Goal: Task Accomplishment & Management: Complete application form

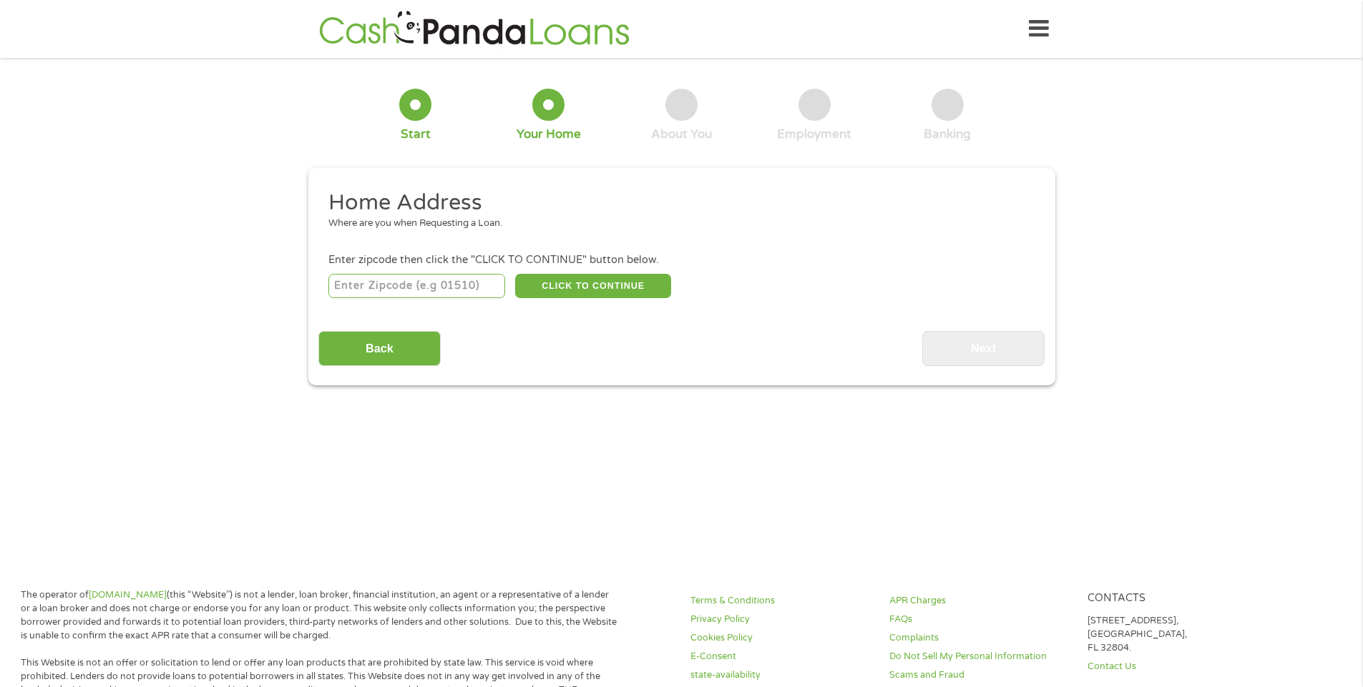
click at [468, 290] on input "number" at bounding box center [416, 286] width 177 height 24
type input "78752"
select select "[US_STATE]"
click at [604, 282] on button "CLICK TO CONTINUE" at bounding box center [593, 286] width 156 height 24
type input "78752"
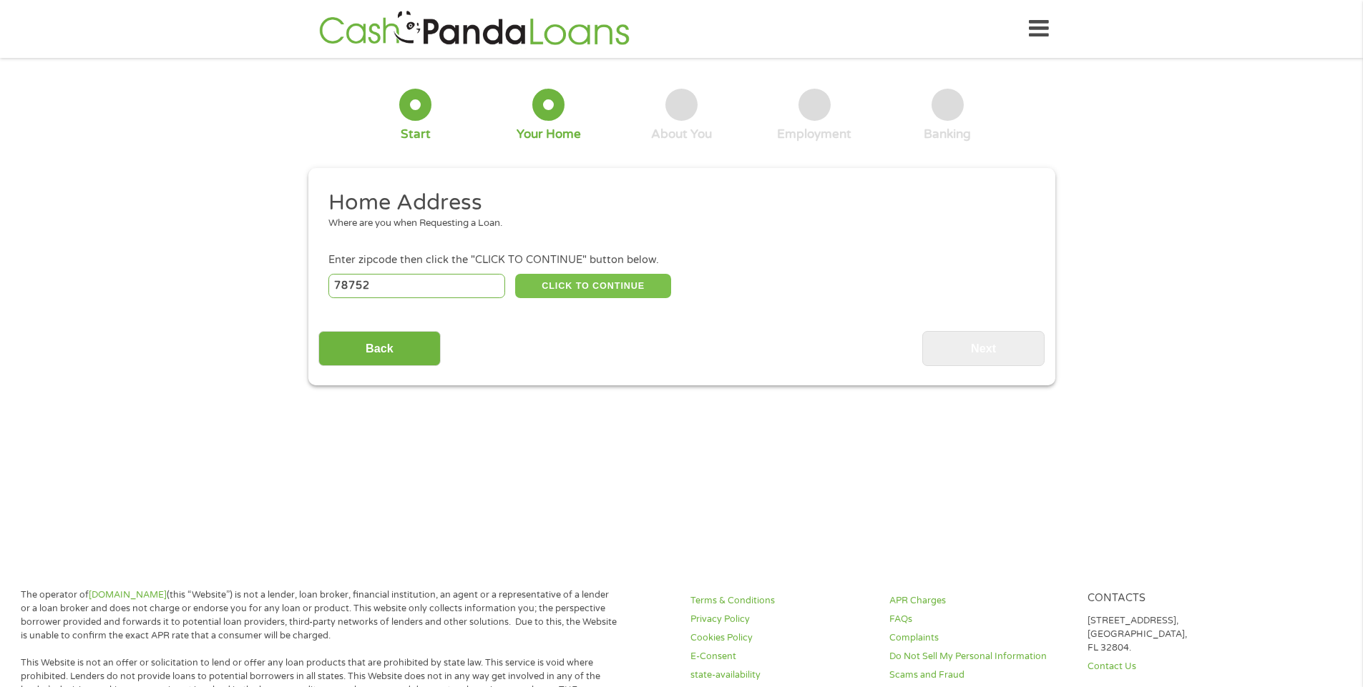
type input "Austin"
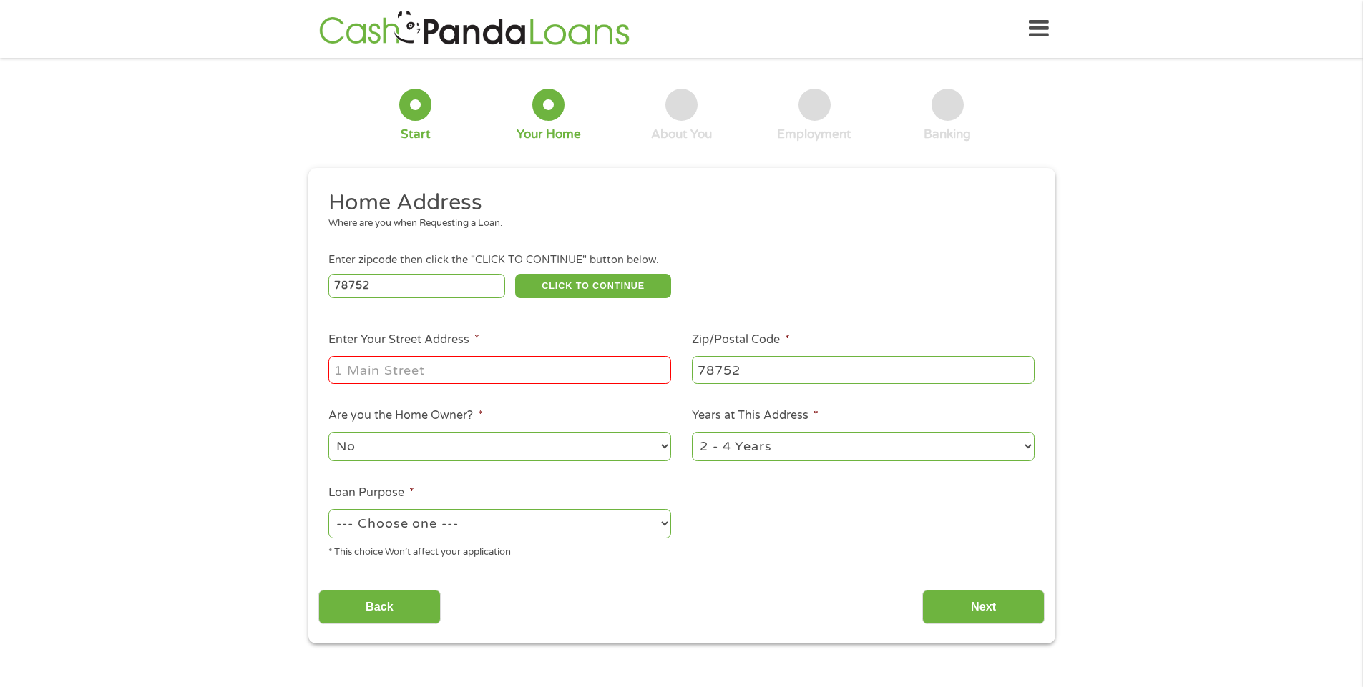
click at [580, 358] on input "Enter Your Street Address *" at bounding box center [499, 369] width 343 height 27
type input "[STREET_ADDRESS][PERSON_NAME]"
click at [1031, 436] on select "1 Year or less 1 - 2 Years 2 - 4 Years Over 4 Years" at bounding box center [863, 446] width 343 height 29
select select "12months"
click at [692, 432] on select "1 Year or less 1 - 2 Years 2 - 4 Years Over 4 Years" at bounding box center [863, 446] width 343 height 29
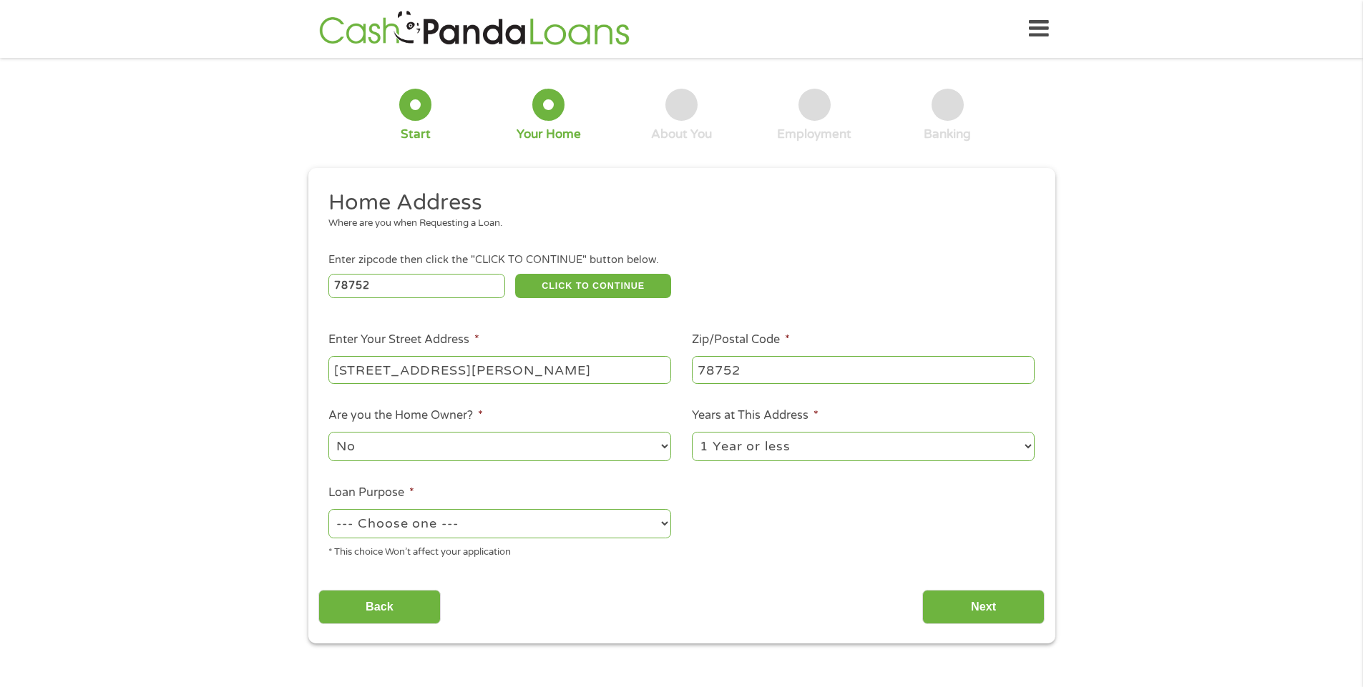
click at [667, 522] on select "--- Choose one --- Pay Bills Debt Consolidation Home Improvement Major Purchase…" at bounding box center [499, 523] width 343 height 29
select select "shorttermcash"
click at [328, 509] on select "--- Choose one --- Pay Bills Debt Consolidation Home Improvement Major Purchase…" at bounding box center [499, 523] width 343 height 29
click at [963, 602] on input "Next" at bounding box center [983, 607] width 122 height 35
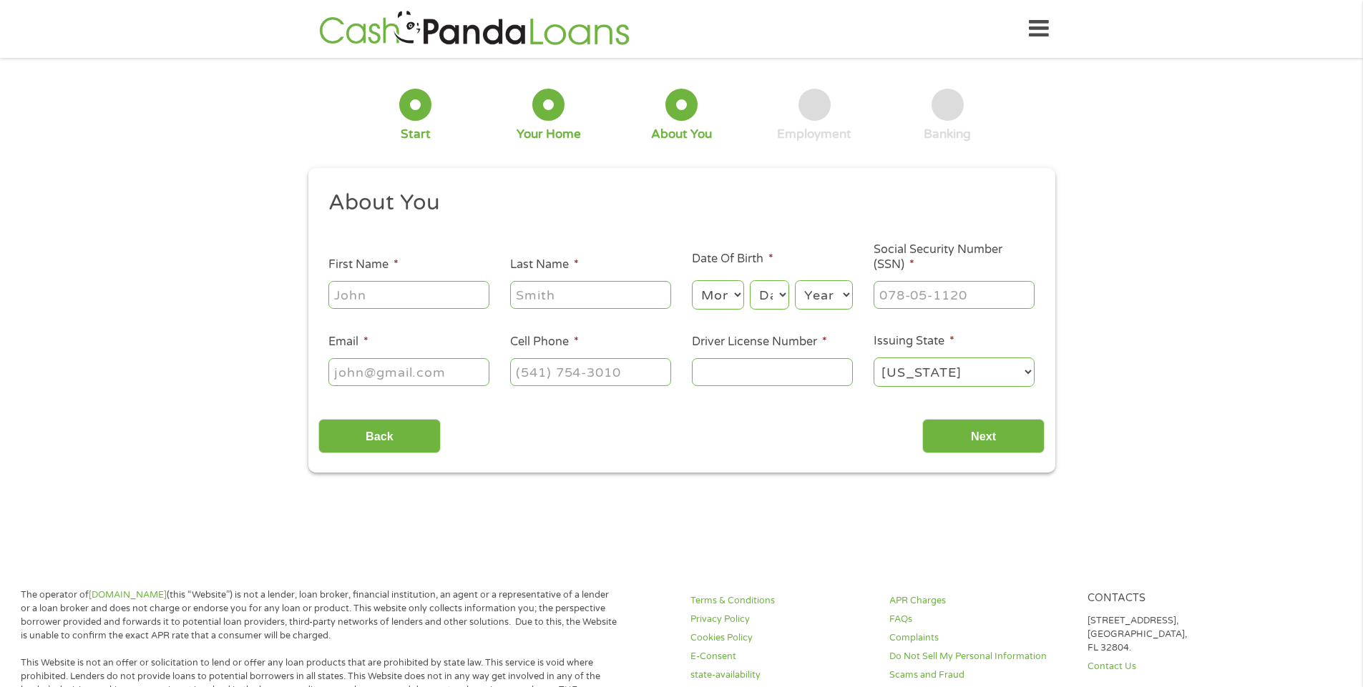
click at [441, 296] on input "First Name *" at bounding box center [408, 294] width 161 height 27
type input "[PERSON_NAME]"
type input "[EMAIL_ADDRESS]"
type input "[PHONE_NUMBER]"
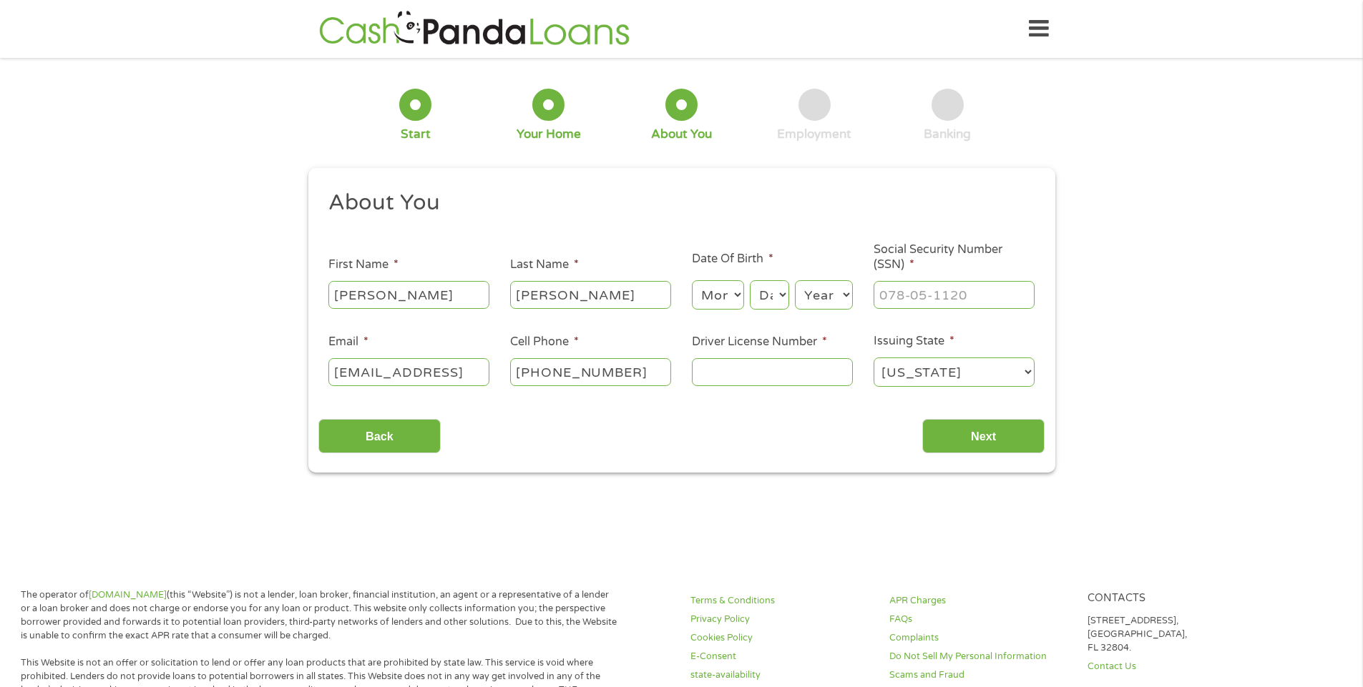
click at [734, 295] on select "Month 1 2 3 4 5 6 7 8 9 10 11 12" at bounding box center [718, 294] width 52 height 29
select select "7"
click at [692, 280] on select "Month 1 2 3 4 5 6 7 8 9 10 11 12" at bounding box center [718, 294] width 52 height 29
click at [772, 298] on select "Day 1 2 3 4 5 6 7 8 9 10 11 12 13 14 15 16 17 18 19 20 21 22 23 24 25 26 27 28 …" at bounding box center [769, 294] width 39 height 29
select select "1"
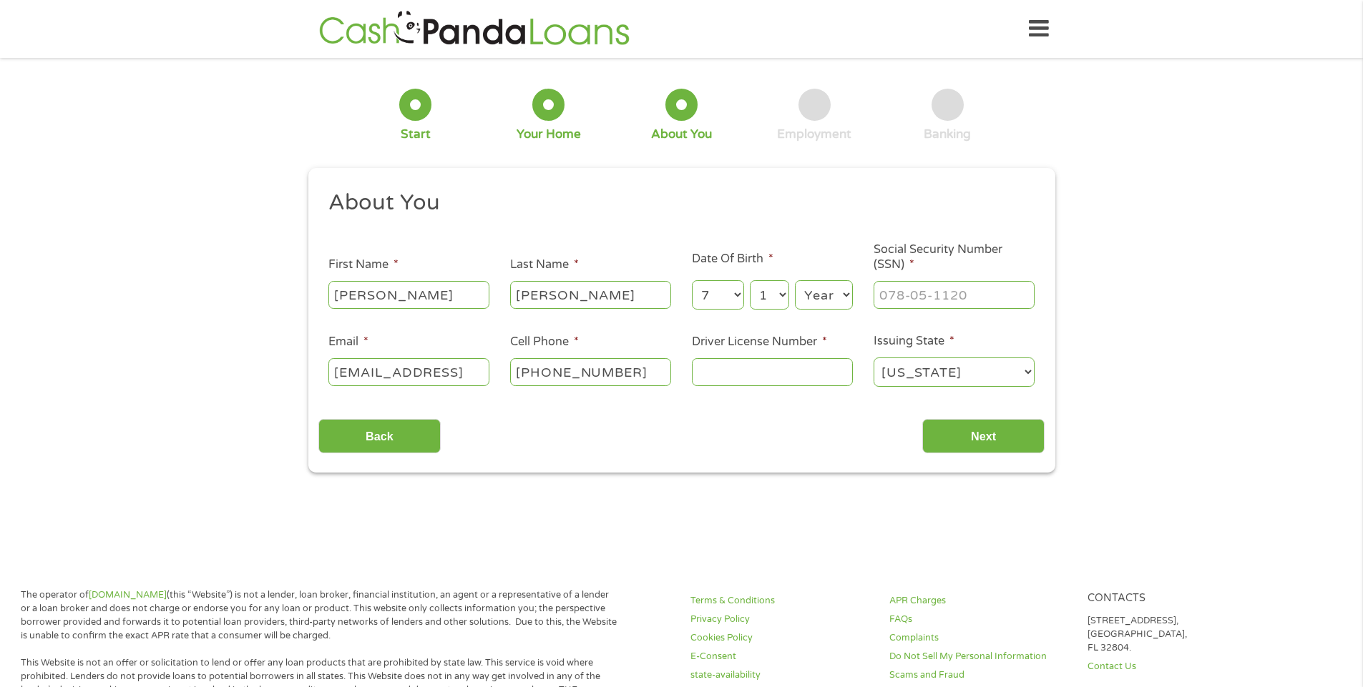
click at [750, 280] on select "Day 1 2 3 4 5 6 7 8 9 10 11 12 13 14 15 16 17 18 19 20 21 22 23 24 25 26 27 28 …" at bounding box center [769, 294] width 39 height 29
click at [835, 295] on select "Year [DATE] 2006 2005 2004 2003 2002 2001 2000 1999 1998 1997 1996 1995 1994 19…" at bounding box center [824, 294] width 58 height 29
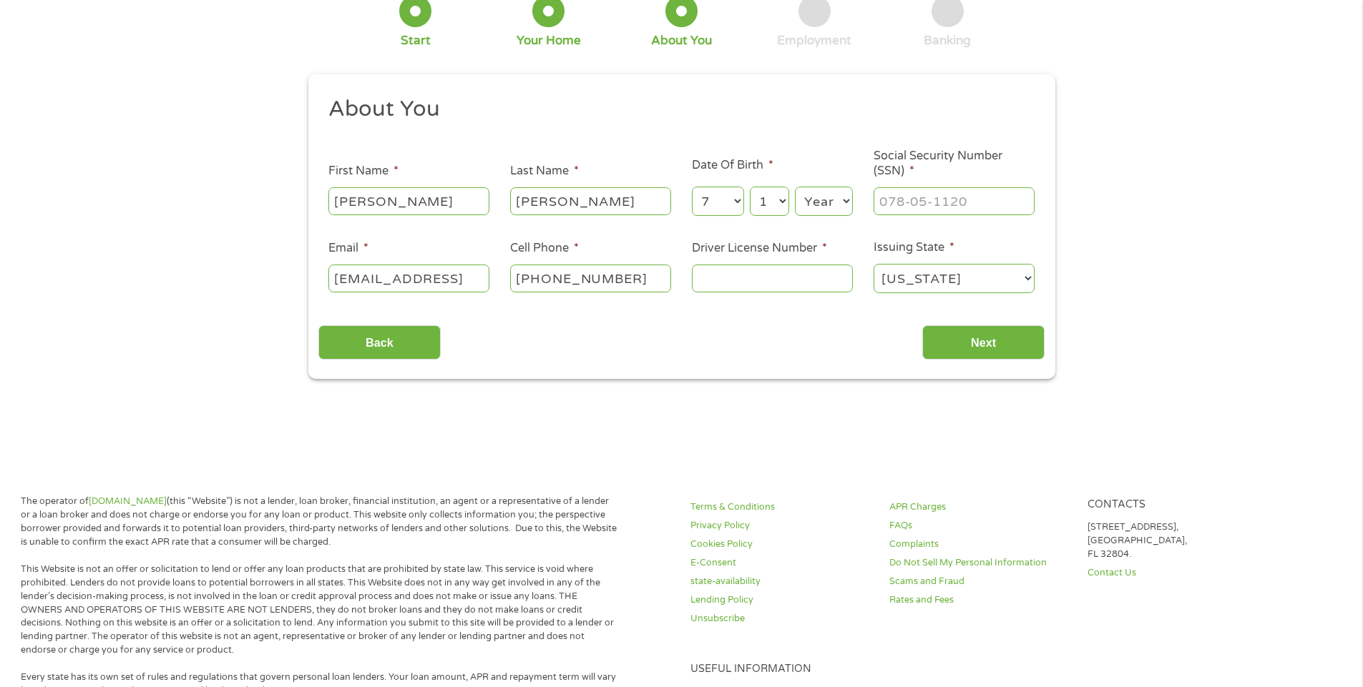
scroll to position [72, 0]
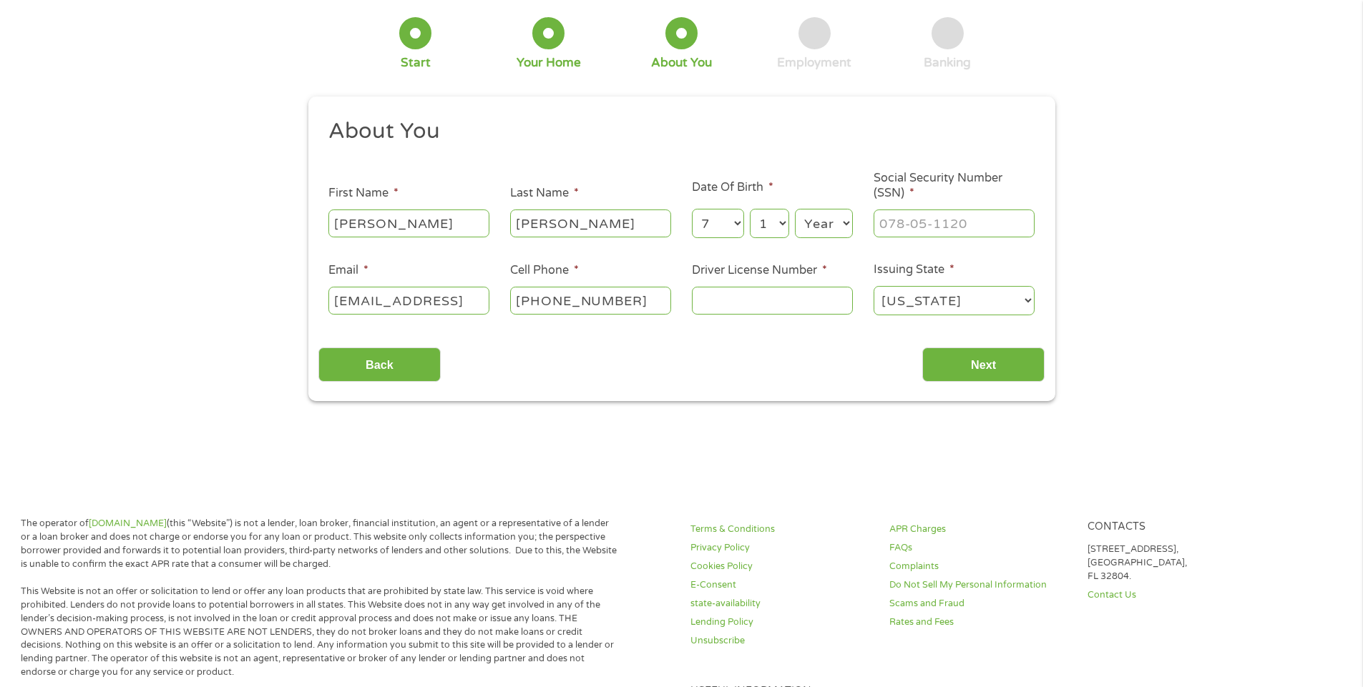
click at [845, 219] on select "Year [DATE] 2006 2005 2004 2003 2002 2001 2000 1999 1998 1997 1996 1995 1994 19…" at bounding box center [824, 223] width 58 height 29
select select "1958"
click at [795, 209] on select "Year [DATE] 2006 2005 2004 2003 2002 2001 2000 1999 1998 1997 1996 1995 1994 19…" at bounding box center [824, 223] width 58 height 29
click at [963, 230] on input "___-__-____" at bounding box center [953, 223] width 161 height 27
type input "466-21-5050"
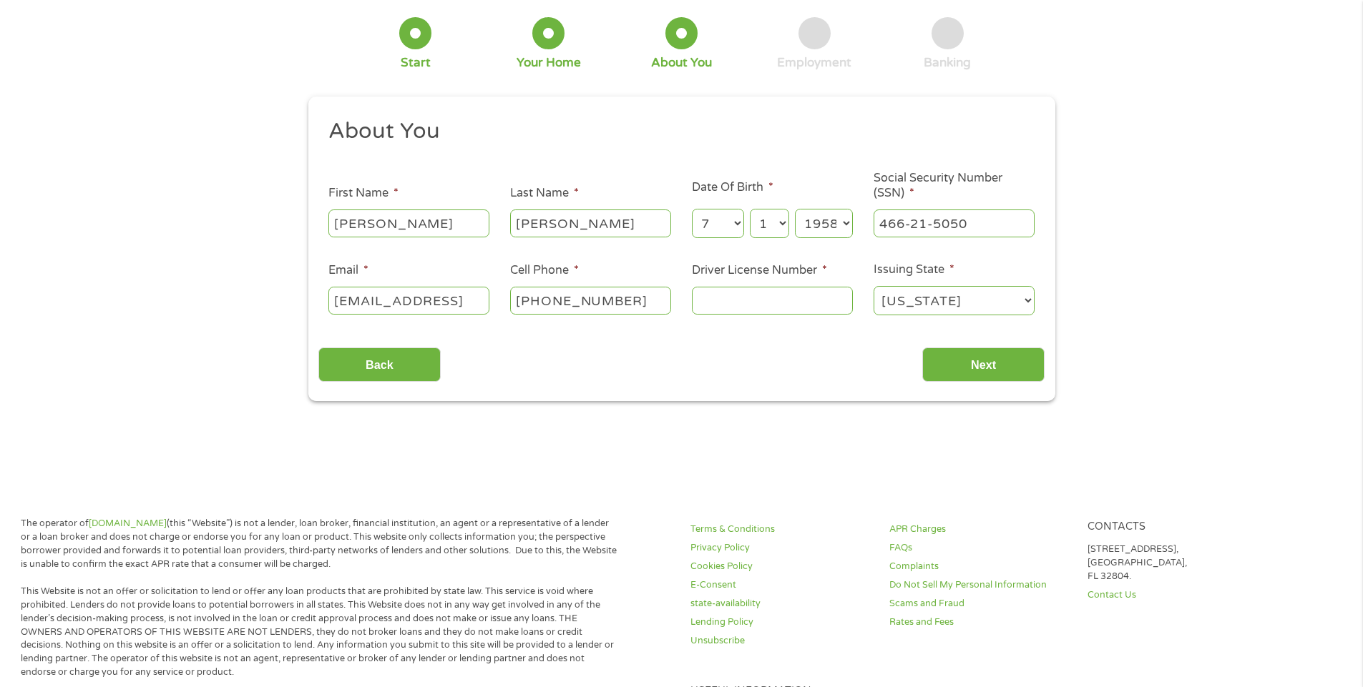
click at [815, 302] on input "Driver License Number *" at bounding box center [772, 300] width 161 height 27
click at [632, 305] on input "[PHONE_NUMBER]" at bounding box center [590, 300] width 161 height 27
type input "[PHONE_NUMBER]"
drag, startPoint x: 780, startPoint y: 290, endPoint x: 777, endPoint y: 302, distance: 11.8
click at [777, 302] on input "Driver License Number *" at bounding box center [772, 300] width 161 height 27
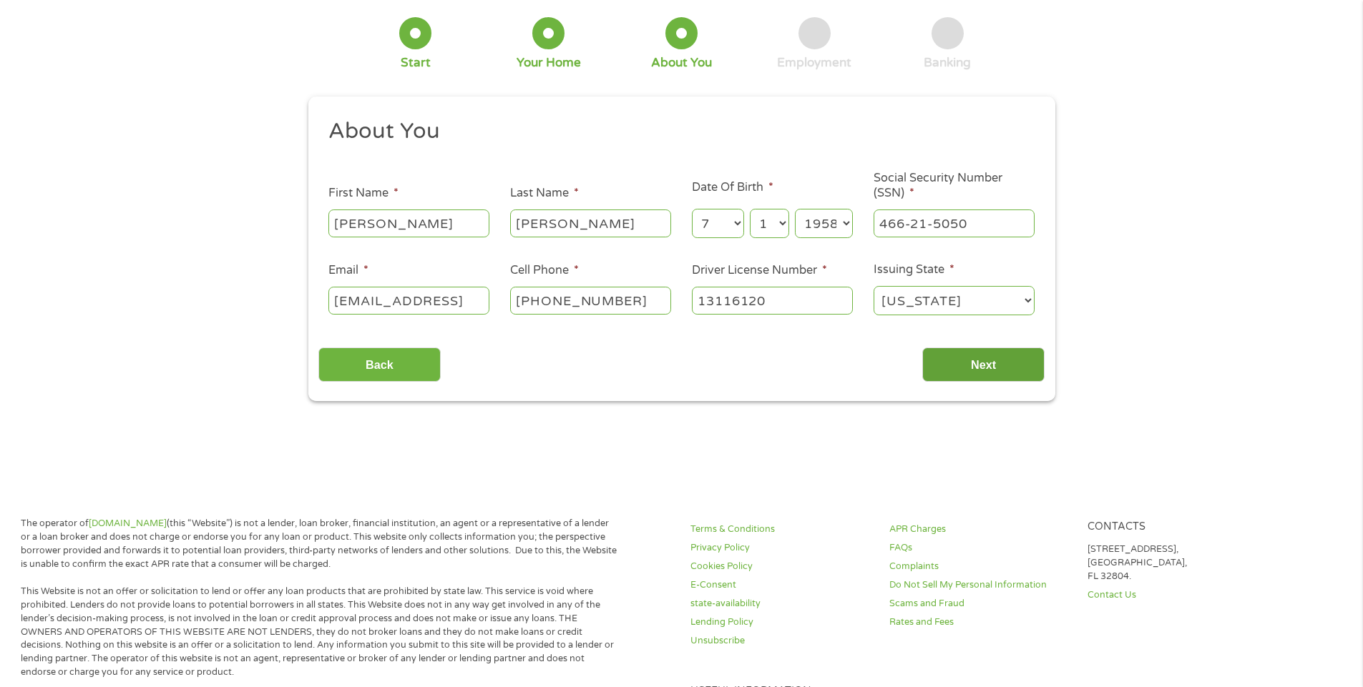
type input "13116120"
click at [1003, 372] on input "Next" at bounding box center [983, 365] width 122 height 35
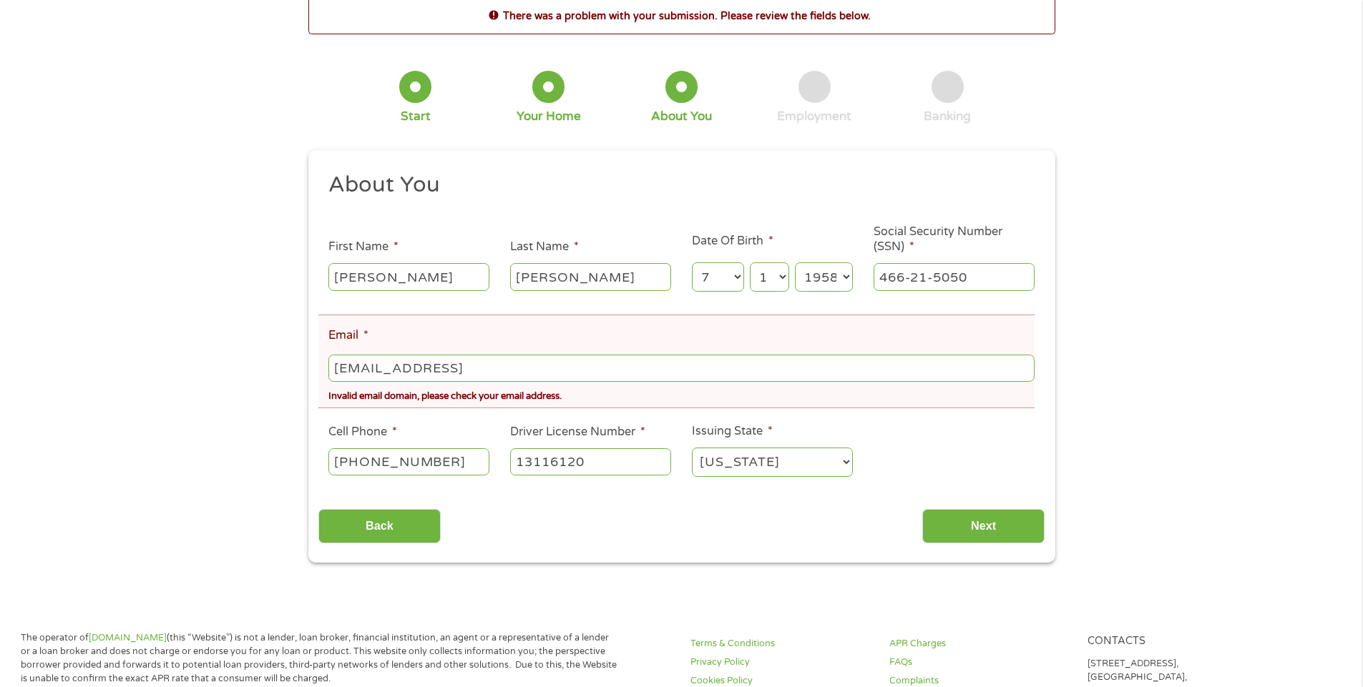
scroll to position [0, 0]
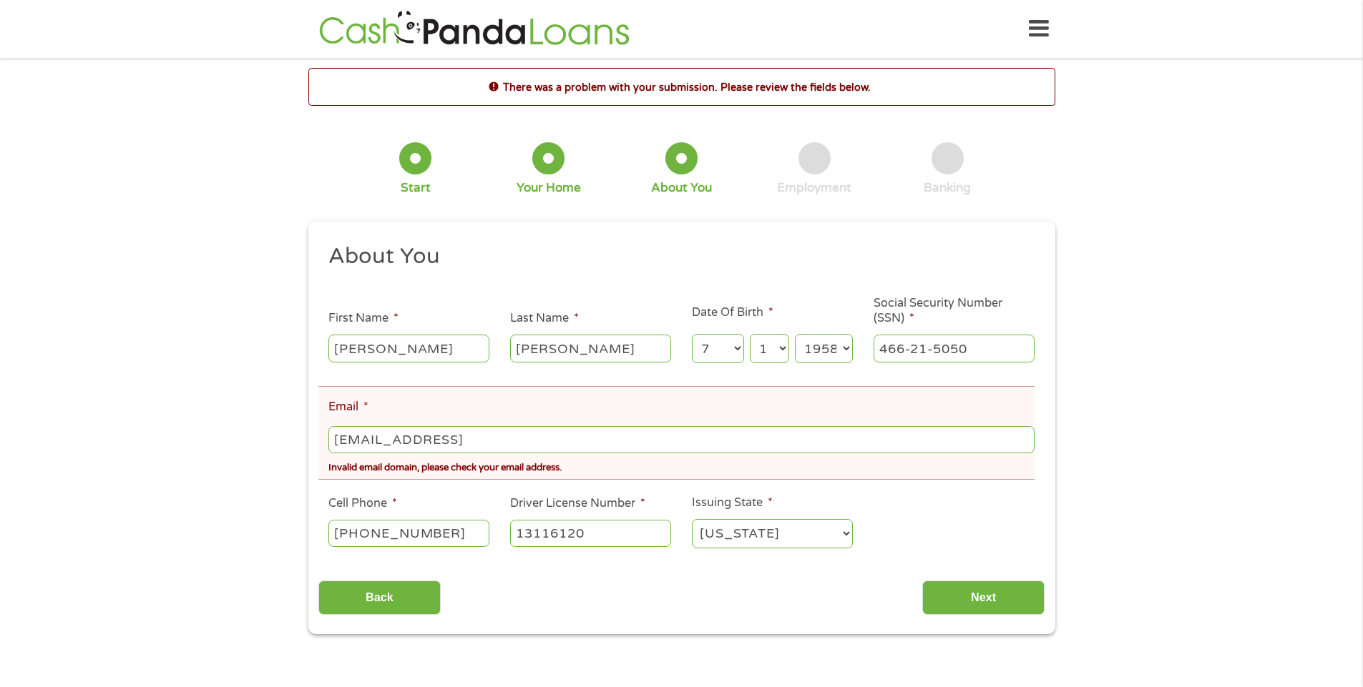
click at [526, 443] on input "[EMAIL_ADDRESS]" at bounding box center [680, 439] width 705 height 27
type input "[EMAIL_ADDRESS][DOMAIN_NAME]"
click at [996, 598] on input "Next" at bounding box center [983, 598] width 122 height 35
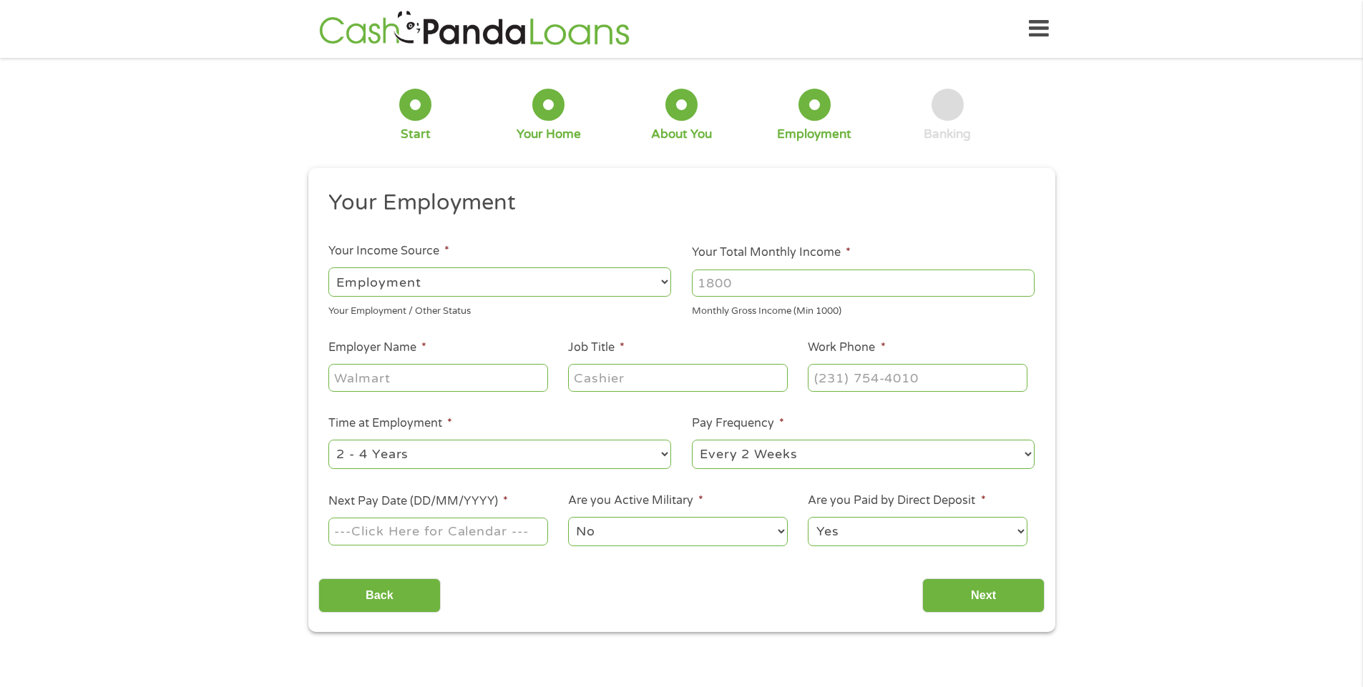
click at [666, 280] on select "--- Choose one --- Employment [DEMOGRAPHIC_DATA] Benefits" at bounding box center [499, 282] width 343 height 29
select select "benefits"
click at [328, 268] on select "--- Choose one --- Employment [DEMOGRAPHIC_DATA] Benefits" at bounding box center [499, 282] width 343 height 29
type input "Other"
type input "[PHONE_NUMBER]"
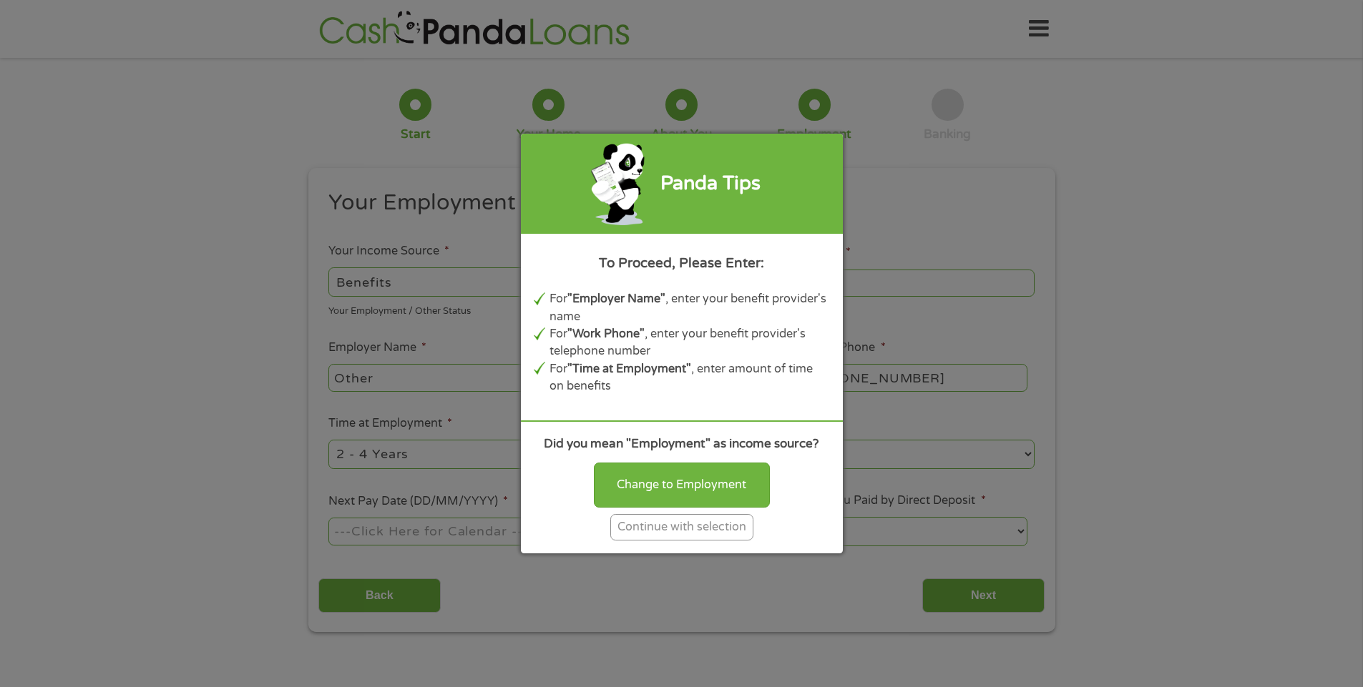
click at [688, 527] on div "Continue with selection" at bounding box center [681, 527] width 143 height 26
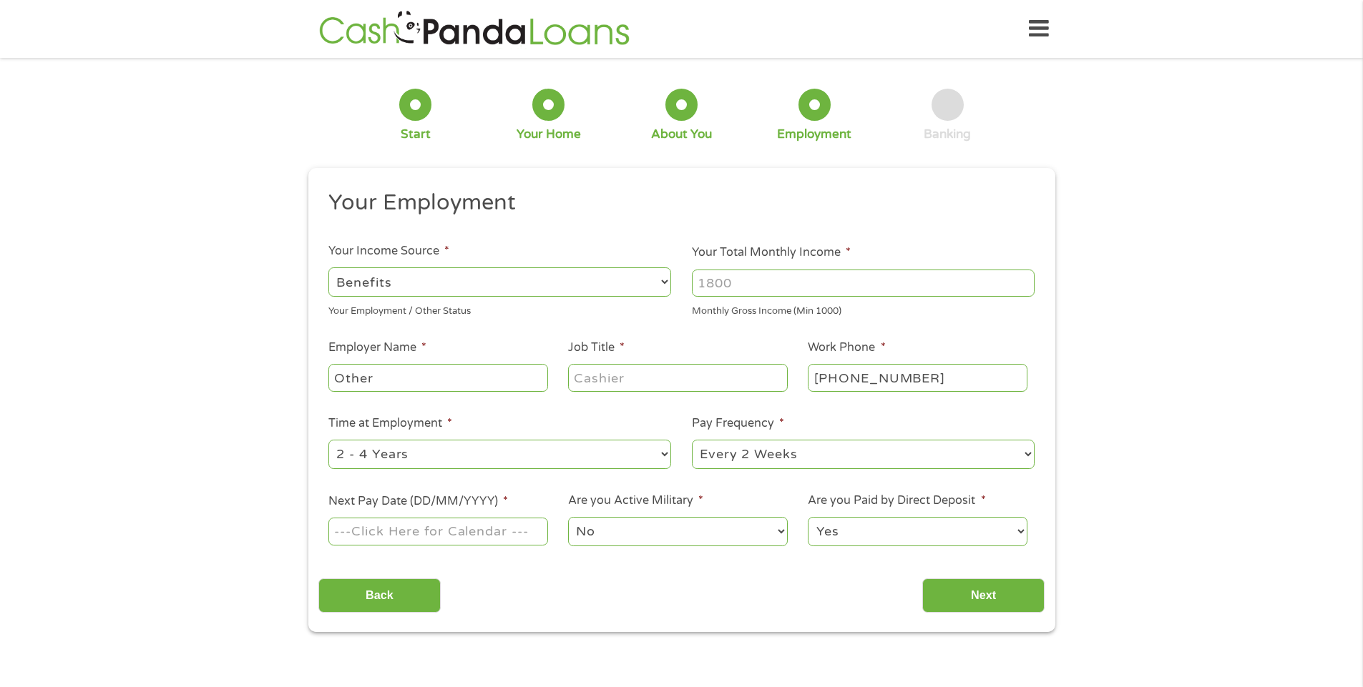
click at [798, 285] on input "Your Total Monthly Income *" at bounding box center [863, 283] width 343 height 27
type input "950.00"
click at [745, 376] on input "Job Title *" at bounding box center [677, 377] width 219 height 27
type input "Retiree"
click at [670, 453] on select "--- Choose one --- 1 Year or less 1 - 2 Years 2 - 4 Years Over 4 Years" at bounding box center [499, 454] width 343 height 29
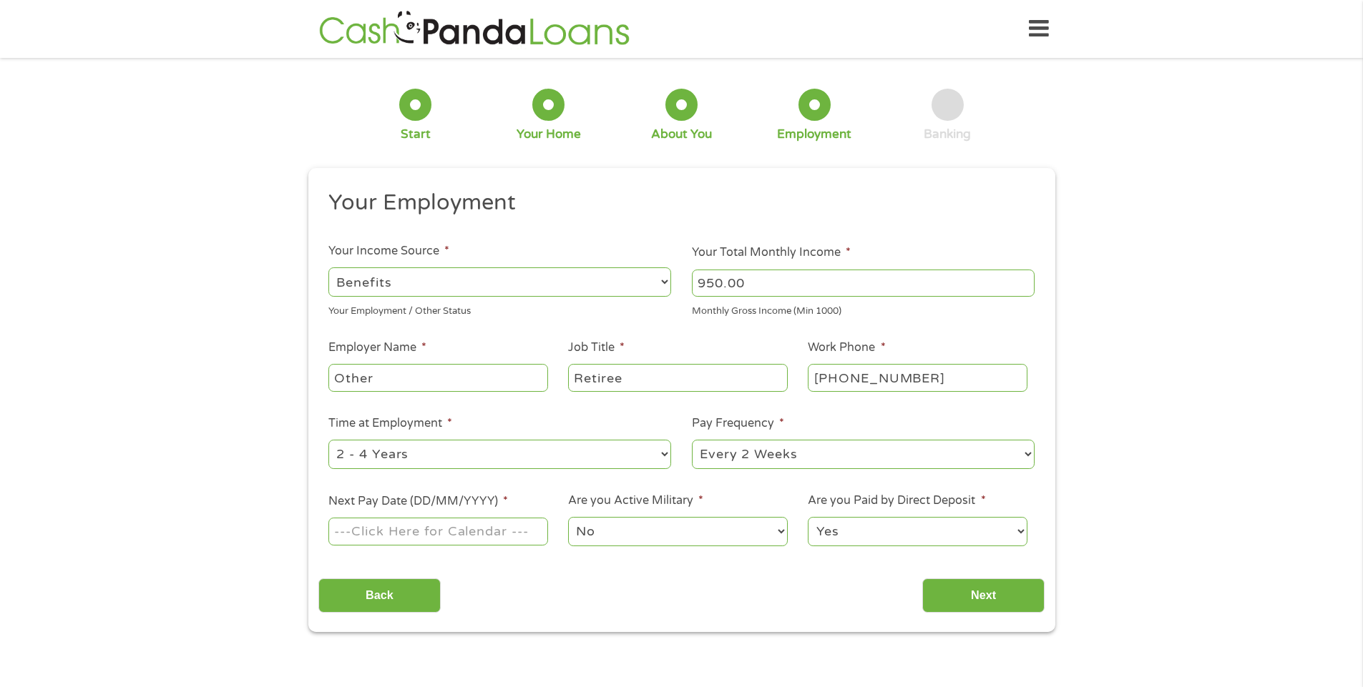
select select "60months"
click at [328, 440] on select "--- Choose one --- 1 Year or less 1 - 2 Years 2 - 4 Years Over 4 Years" at bounding box center [499, 454] width 343 height 29
click at [1024, 451] on select "--- Choose one --- Every 2 Weeks Every Week Monthly Semi-Monthly" at bounding box center [863, 454] width 343 height 29
select select "monthly"
click at [692, 440] on select "--- Choose one --- Every 2 Weeks Every Week Monthly Semi-Monthly" at bounding box center [863, 454] width 343 height 29
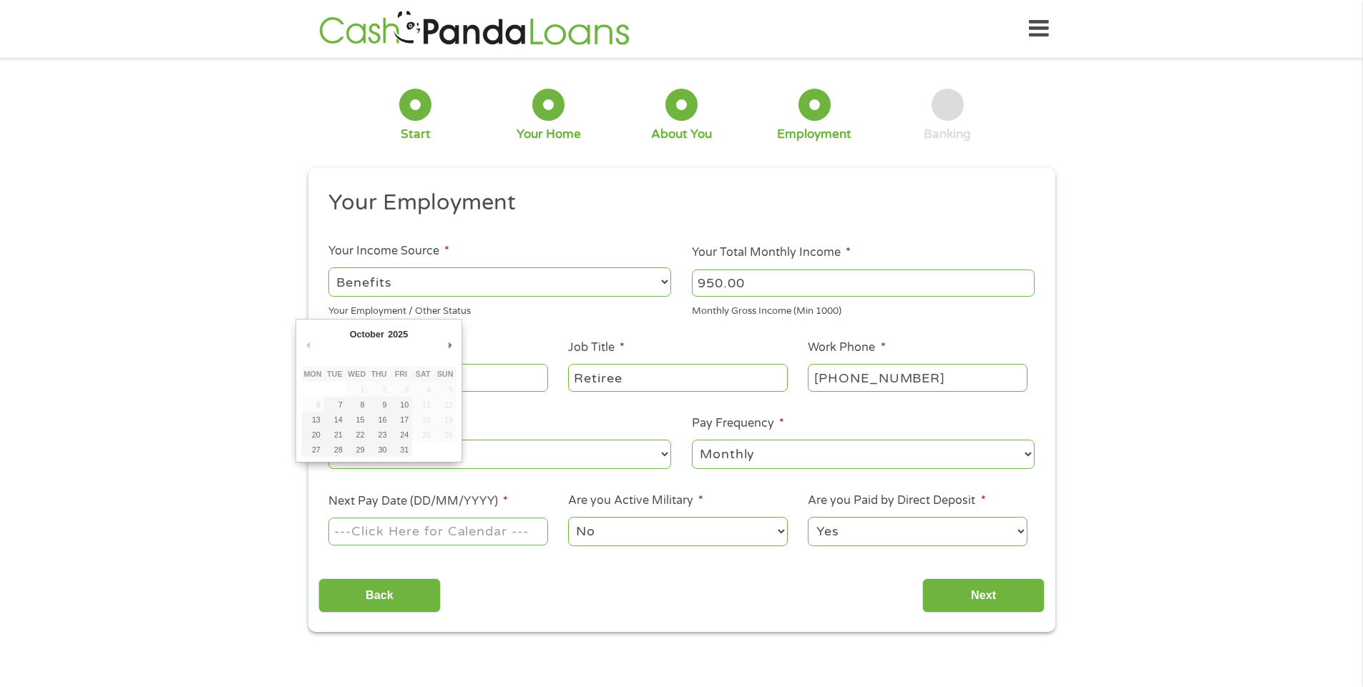
click at [543, 527] on input "Next Pay Date (DD/MM/YYYY) *" at bounding box center [437, 531] width 219 height 27
type input "[DATE]"
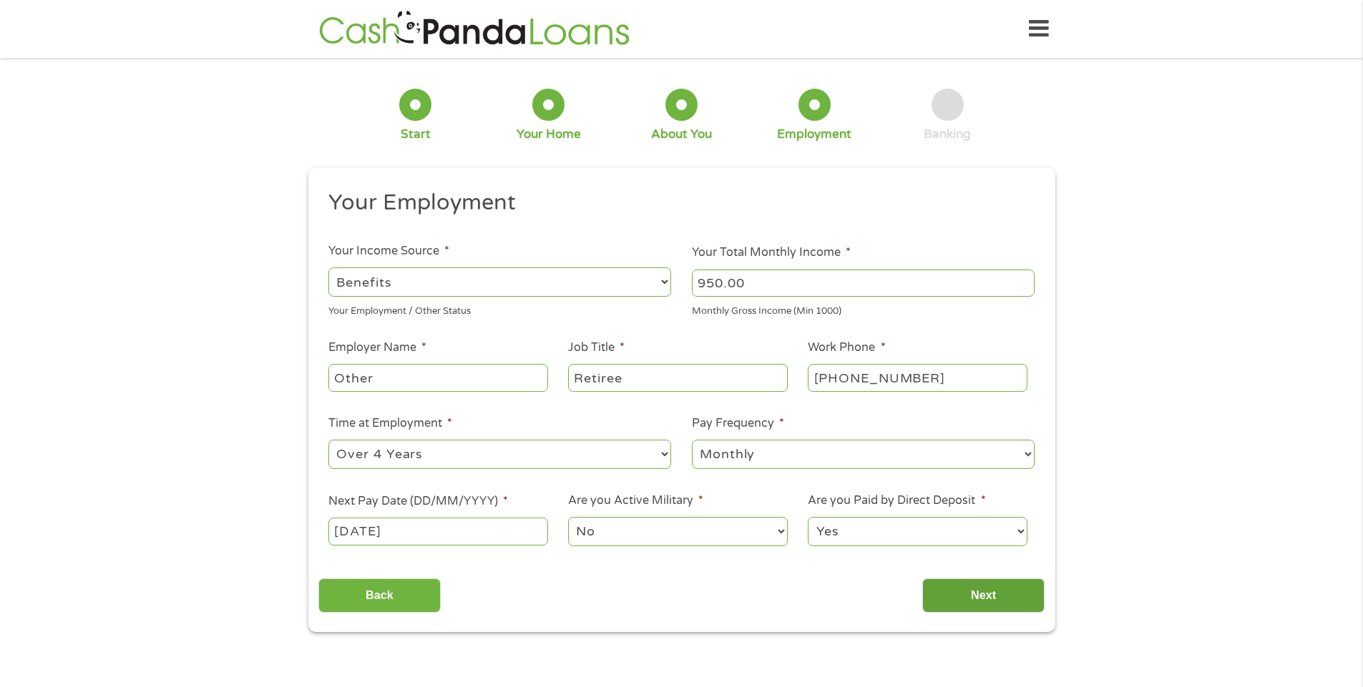
click at [998, 596] on input "Next" at bounding box center [983, 596] width 122 height 35
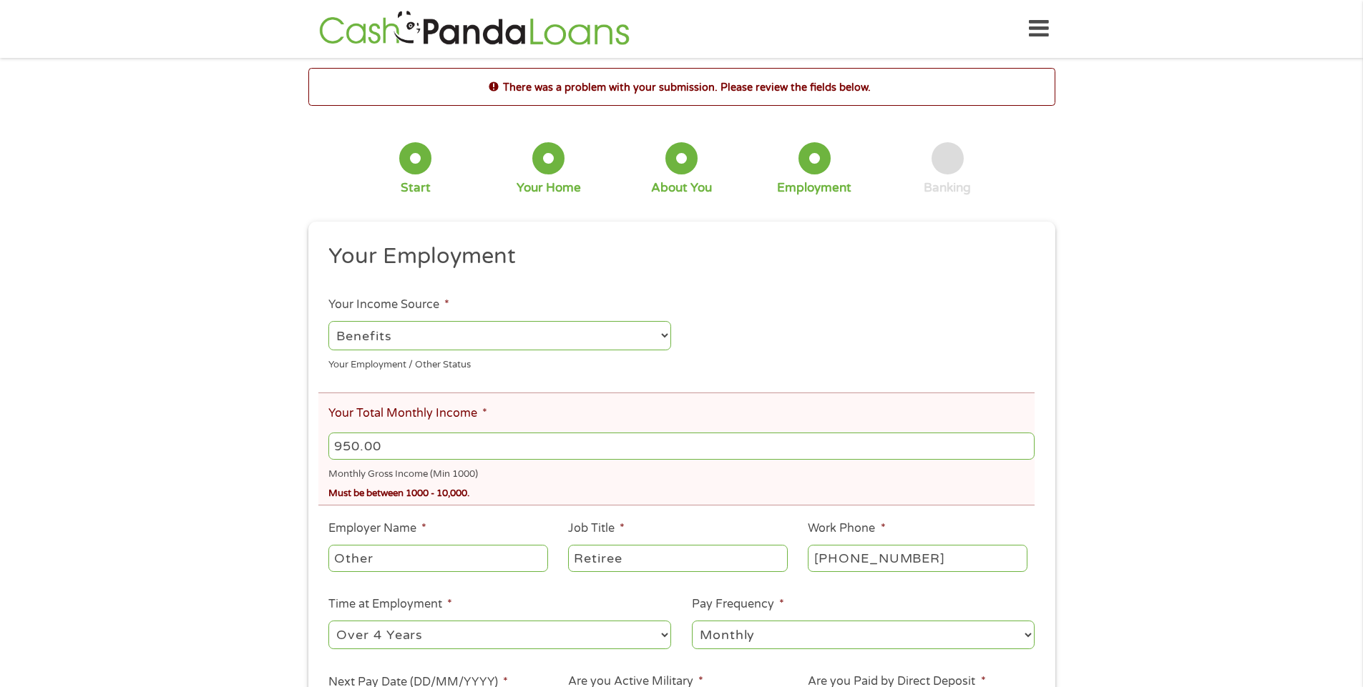
click at [412, 444] on input "950.00" at bounding box center [680, 446] width 705 height 27
type input "9"
type input "1000.00"
click at [509, 555] on input "Other" at bounding box center [437, 558] width 219 height 27
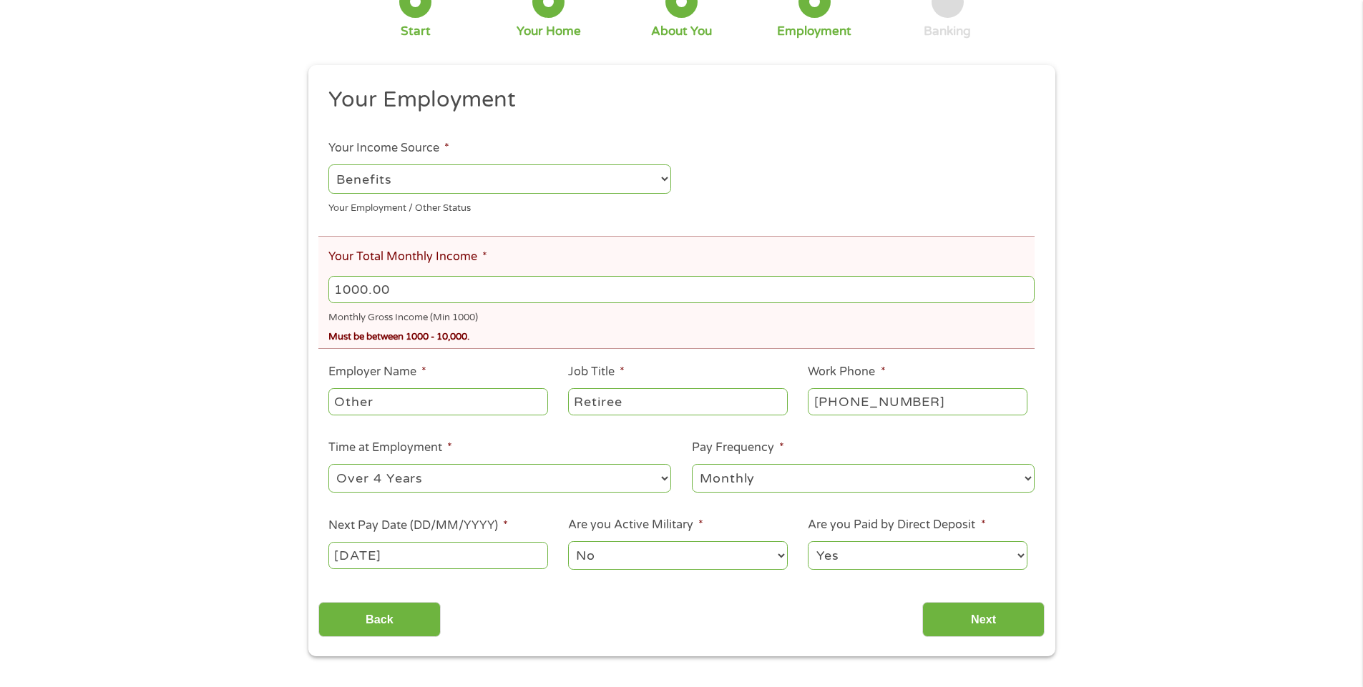
scroll to position [215, 0]
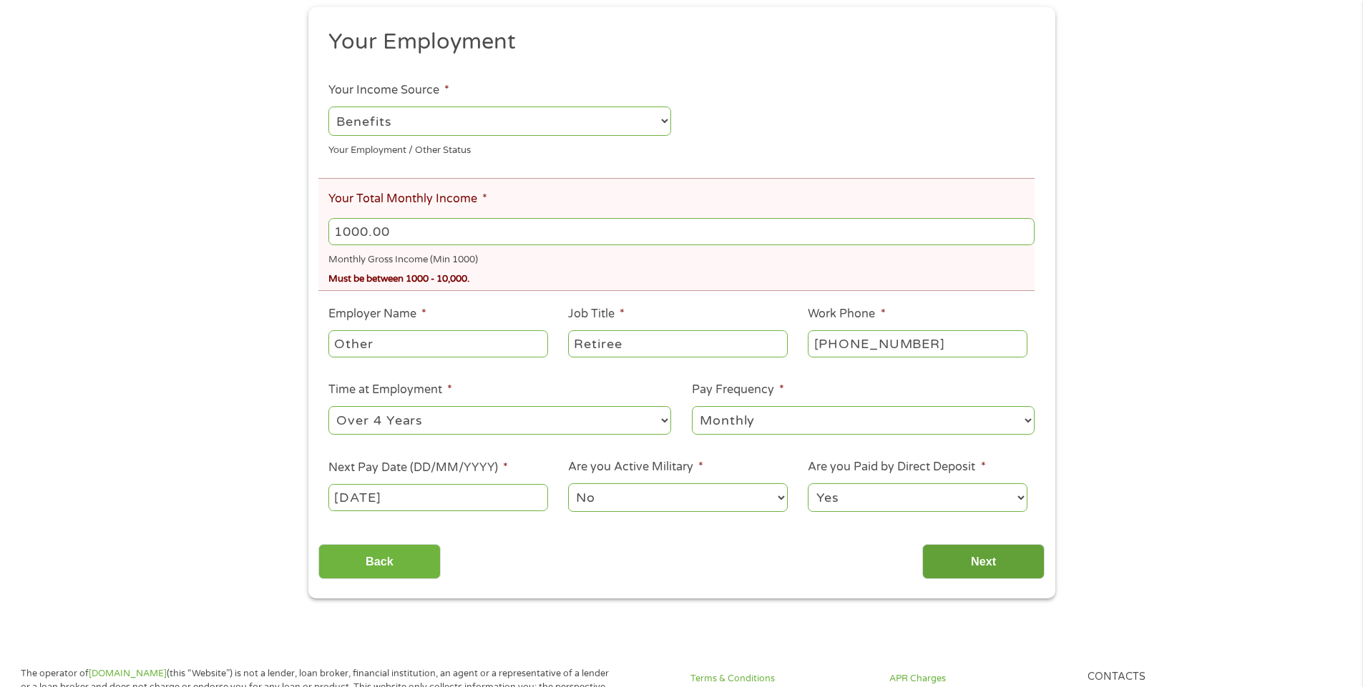
click at [981, 568] on input "Next" at bounding box center [983, 561] width 122 height 35
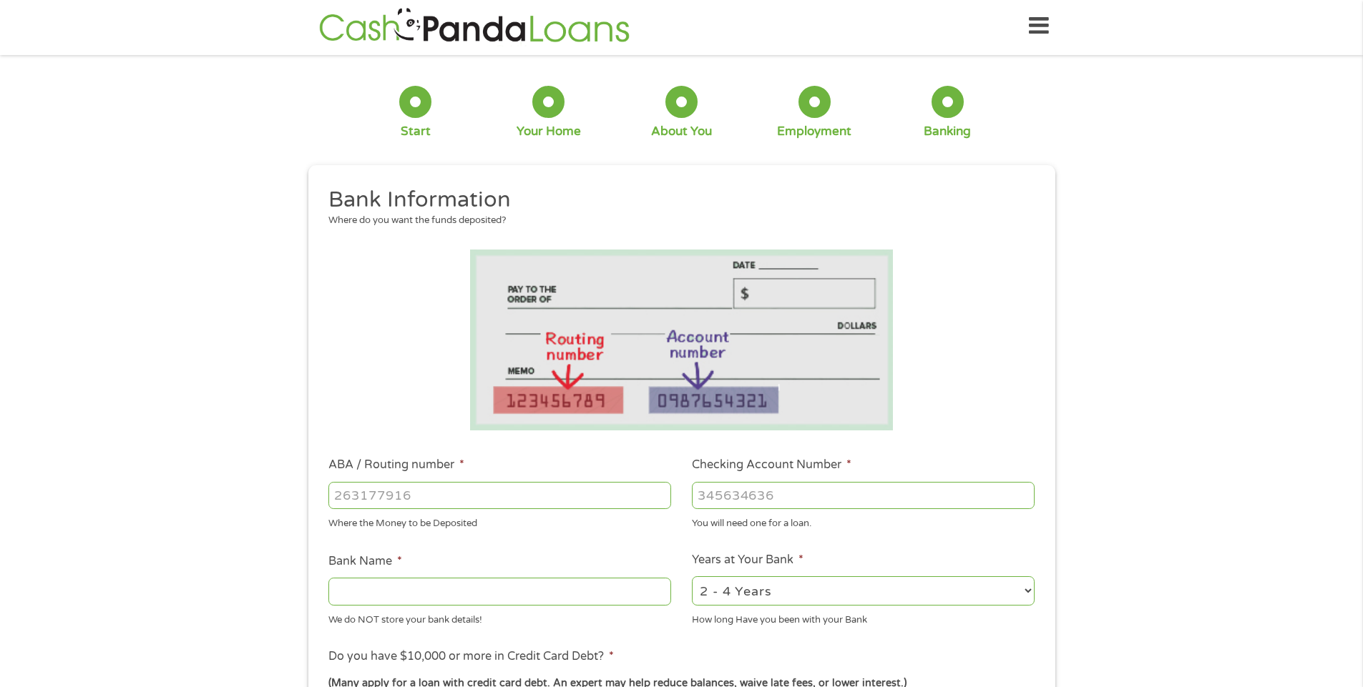
scroll to position [0, 0]
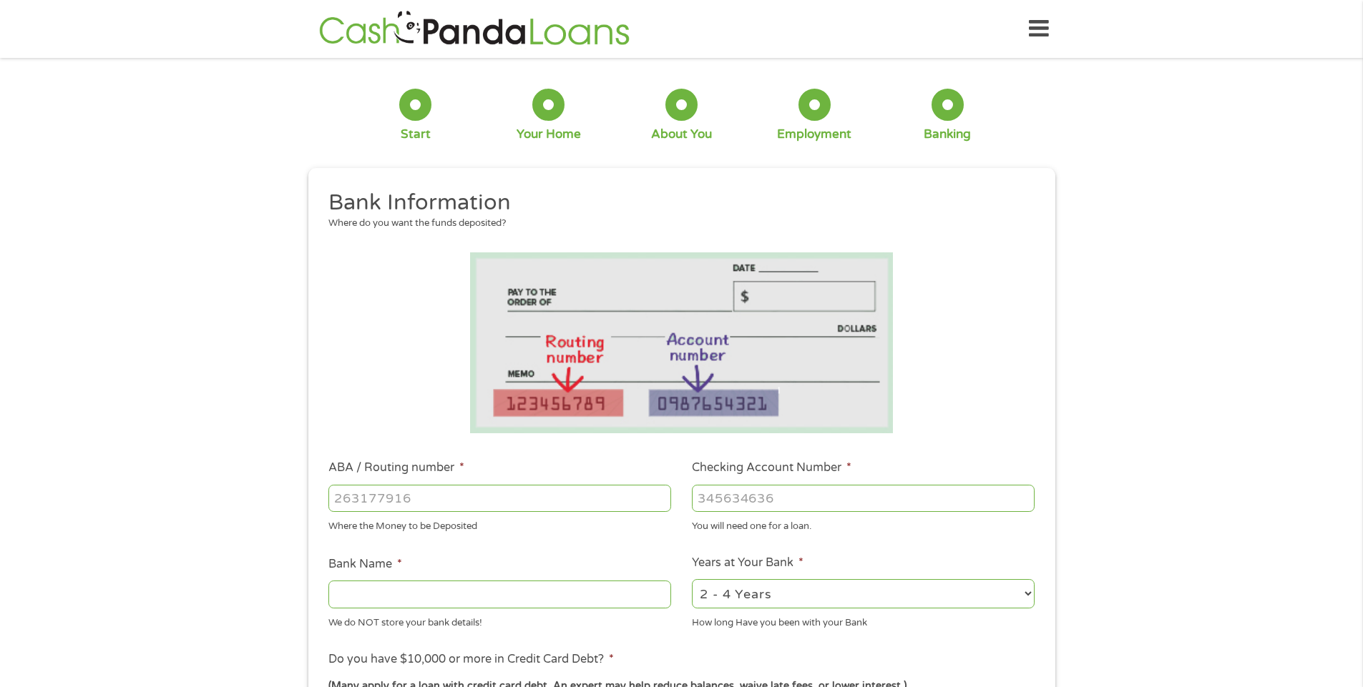
drag, startPoint x: 491, startPoint y: 500, endPoint x: 501, endPoint y: 499, distance: 10.0
click at [499, 499] on input "ABA / Routing number *" at bounding box center [499, 498] width 343 height 27
type input "314977104"
type input "A FEDERAL CREDIT UNION"
type input "314977104"
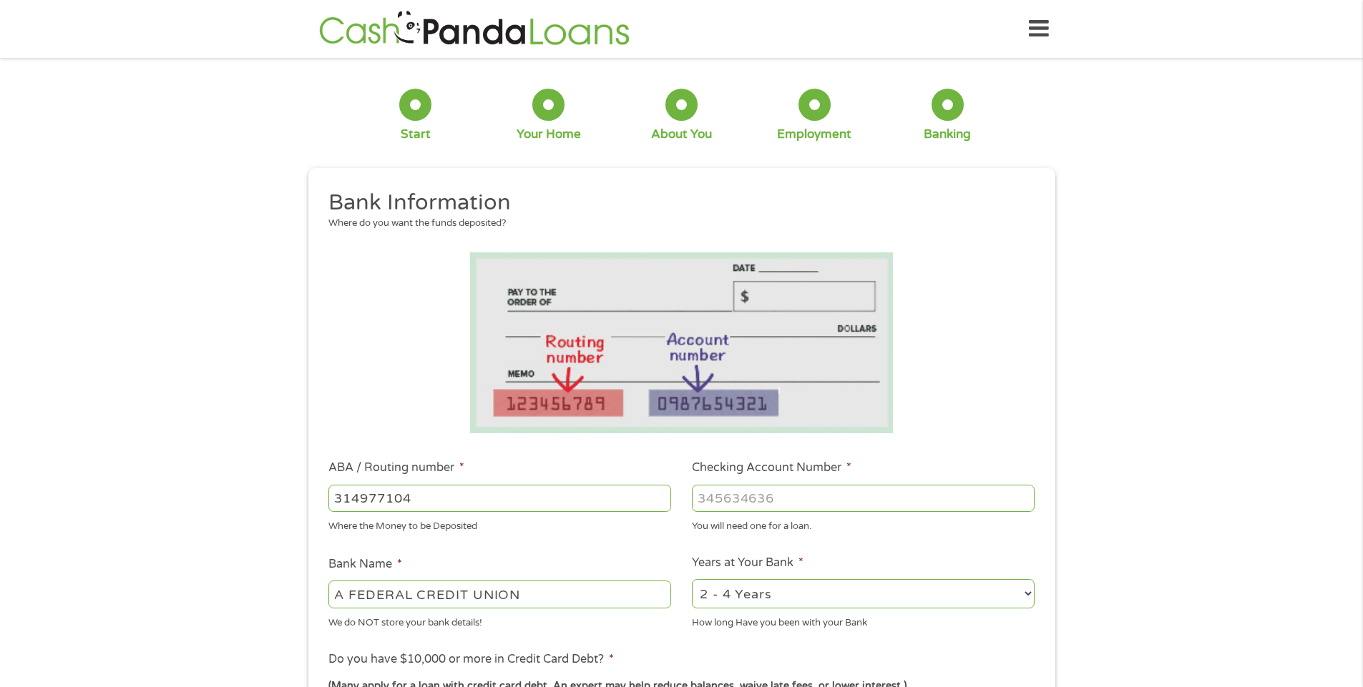
click at [842, 492] on input "Checking Account Number *" at bounding box center [863, 498] width 343 height 27
click at [759, 502] on input "555" at bounding box center [863, 498] width 343 height 27
type input "5"
click at [1021, 595] on select "2 - 4 Years 6 - 12 Months 1 - 2 Years Over 4 Years" at bounding box center [863, 593] width 343 height 29
select select "60months"
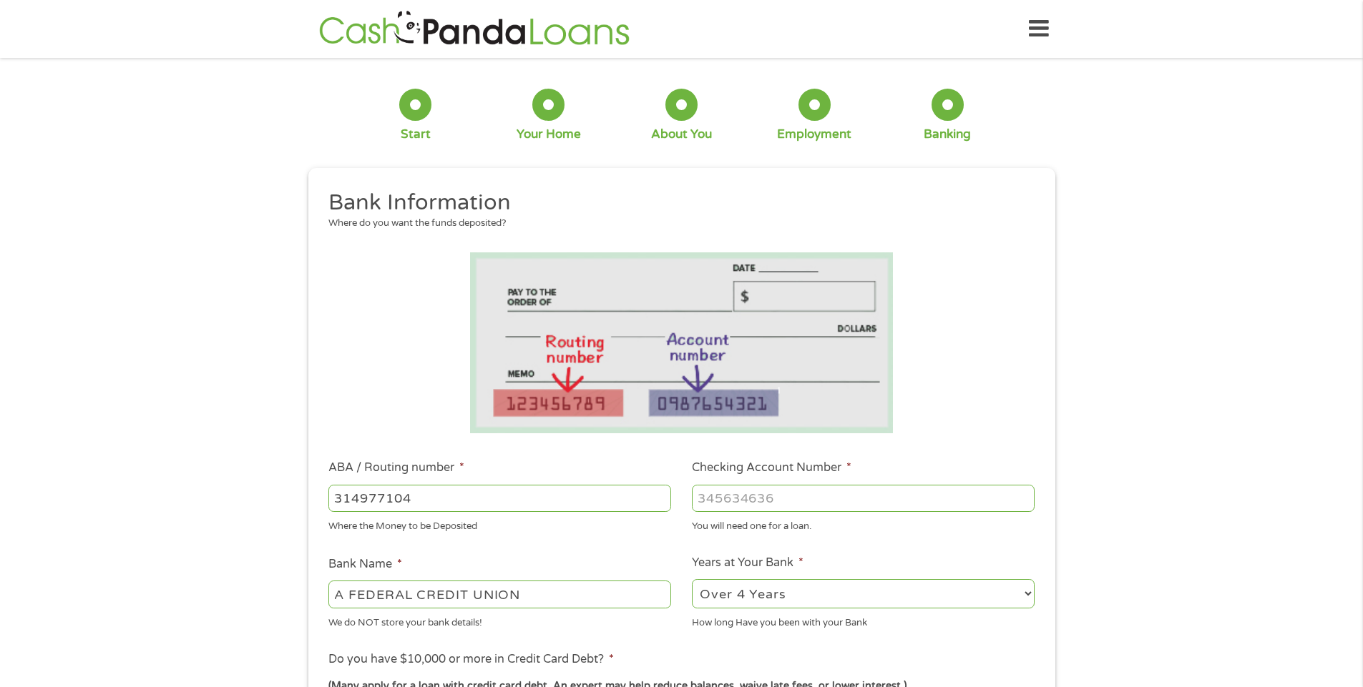
click at [692, 579] on select "2 - 4 Years 6 - 12 Months 1 - 2 Years Over 4 Years" at bounding box center [863, 593] width 343 height 29
click at [824, 498] on input "Checking Account Number *" at bounding box center [863, 498] width 343 height 27
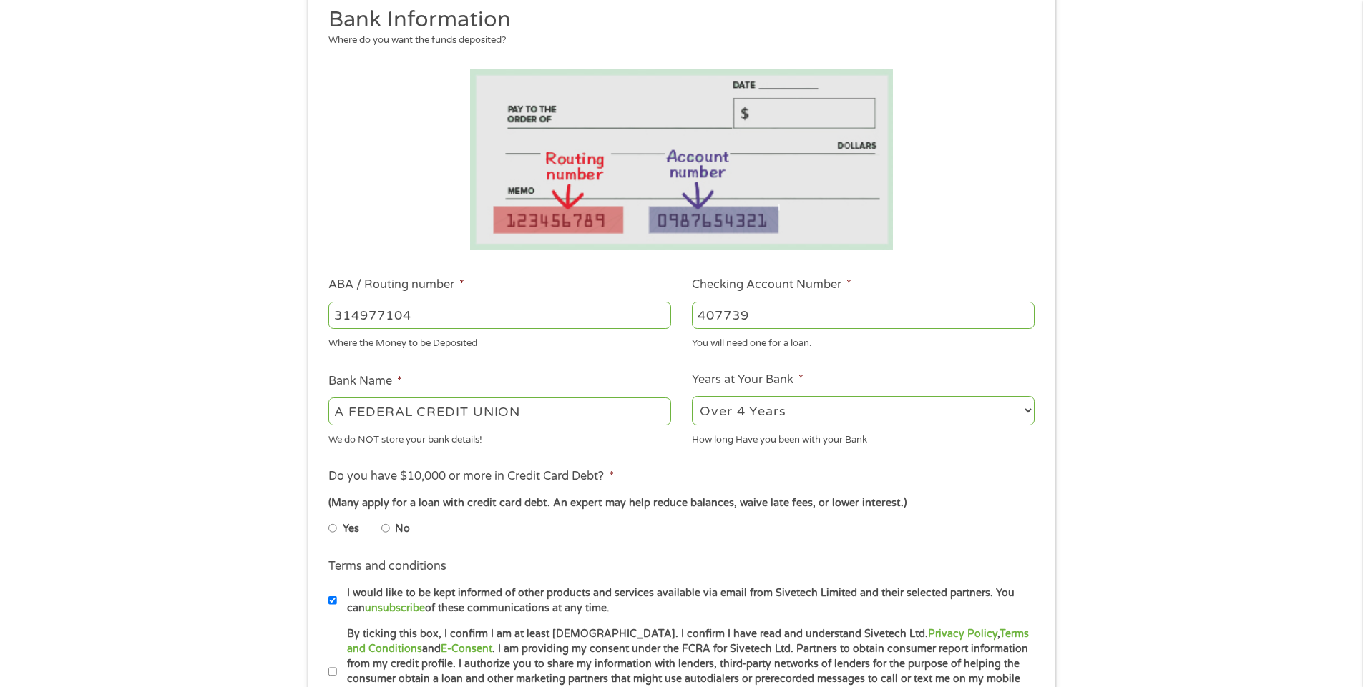
scroll to position [215, 0]
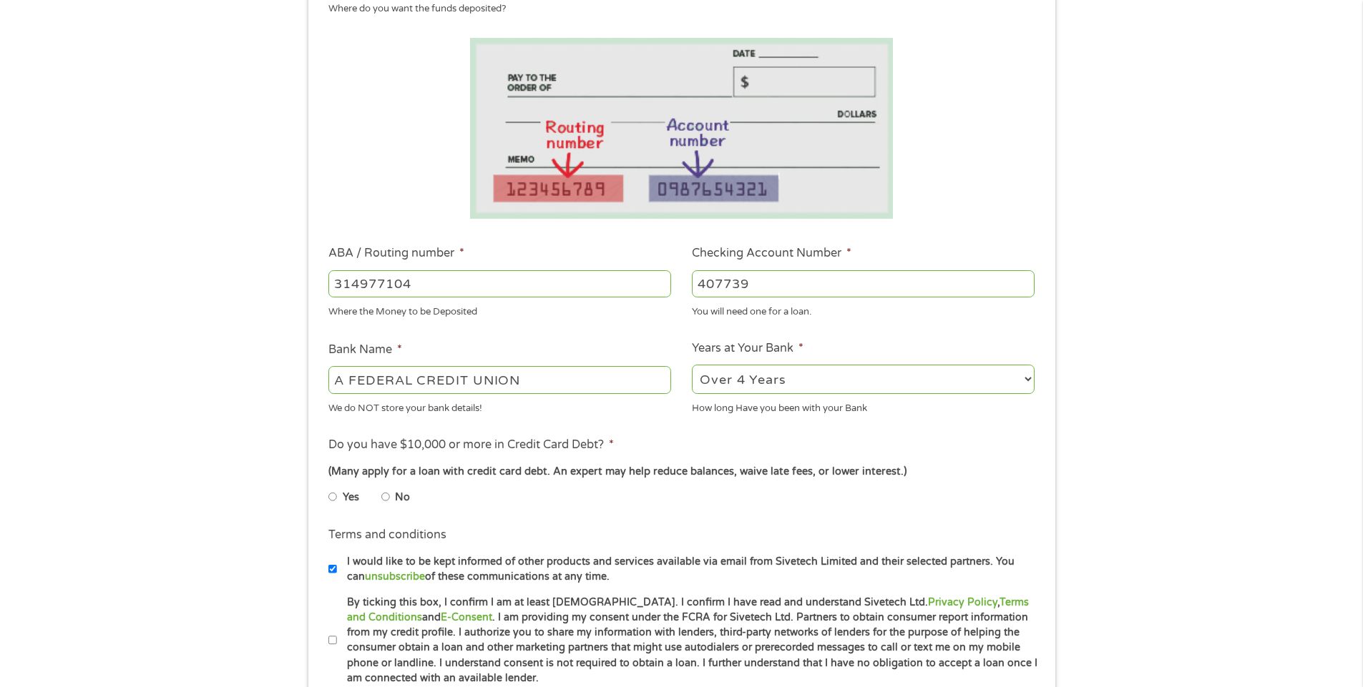
type input "407739"
click at [388, 496] on input "No" at bounding box center [385, 497] width 9 height 23
radio input "true"
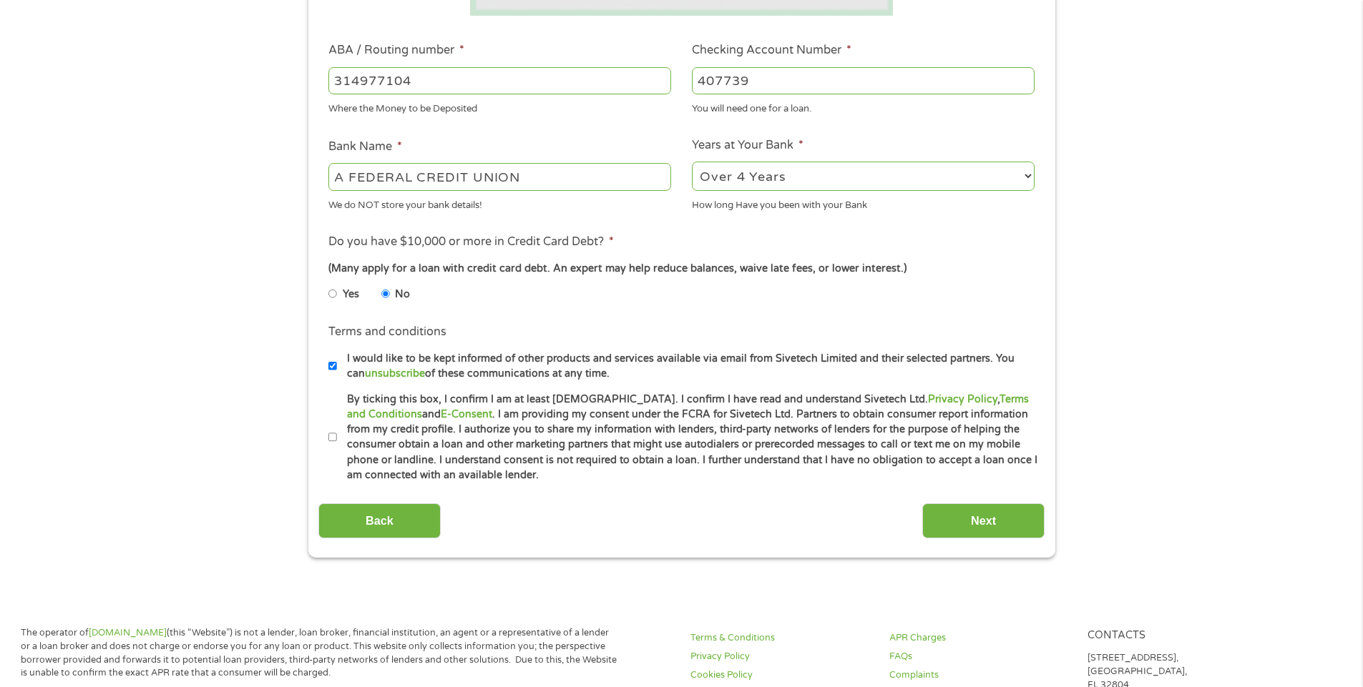
scroll to position [429, 0]
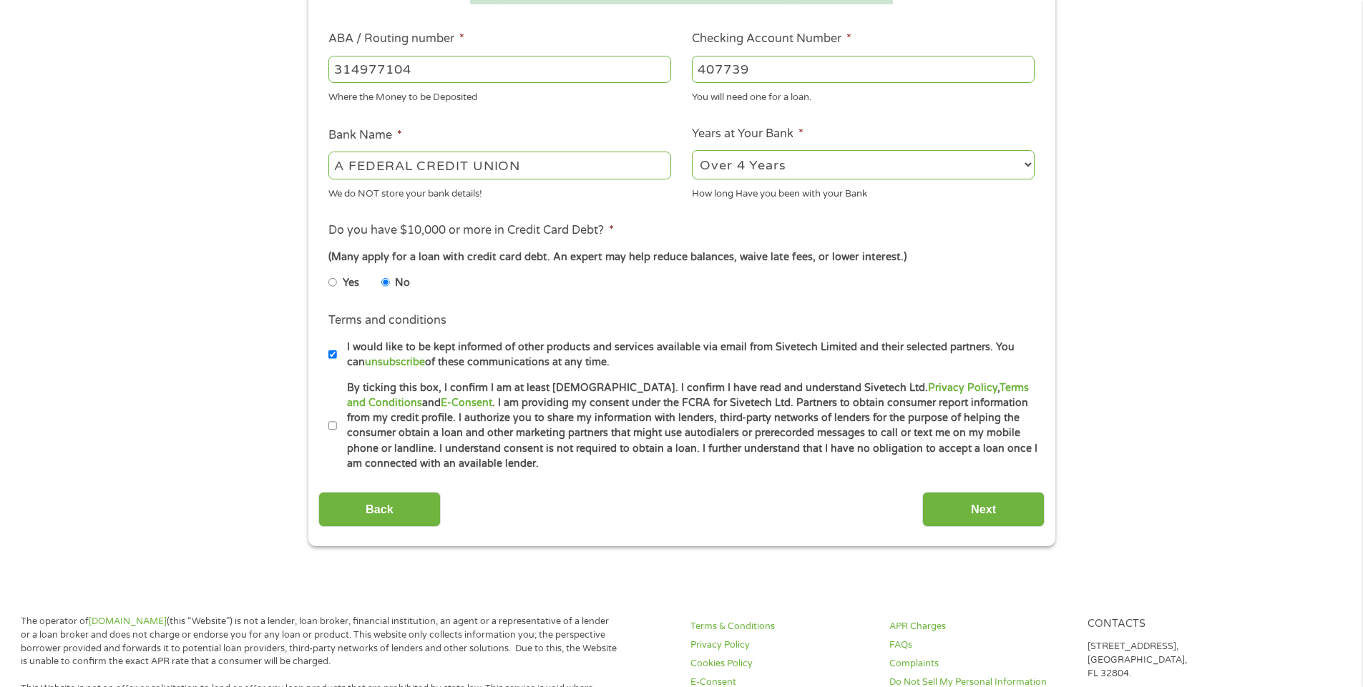
click at [335, 423] on input "By ticking this box, I confirm I am at least [DEMOGRAPHIC_DATA]. I confirm I ha…" at bounding box center [332, 426] width 9 height 23
checkbox input "true"
click at [334, 358] on input "I would like to be kept informed of other products and services available via e…" at bounding box center [332, 354] width 9 height 23
checkbox input "false"
click at [999, 513] on input "Next" at bounding box center [983, 509] width 122 height 35
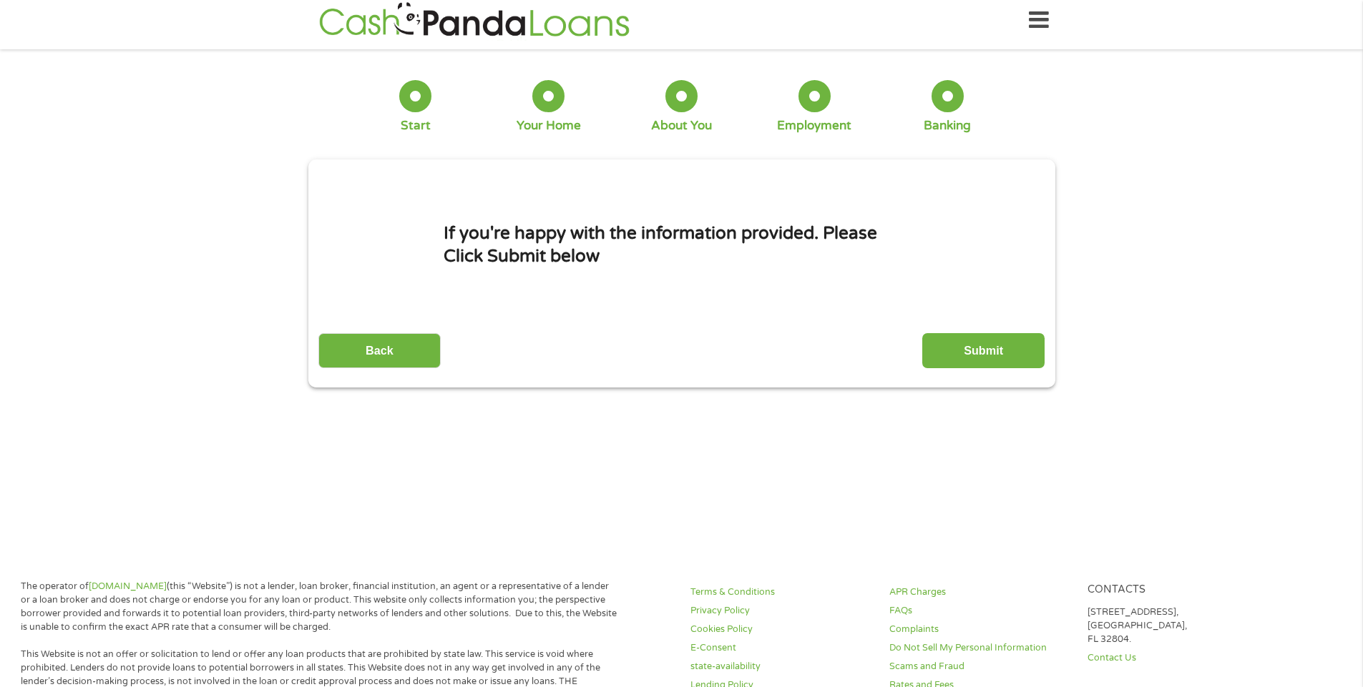
scroll to position [0, 0]
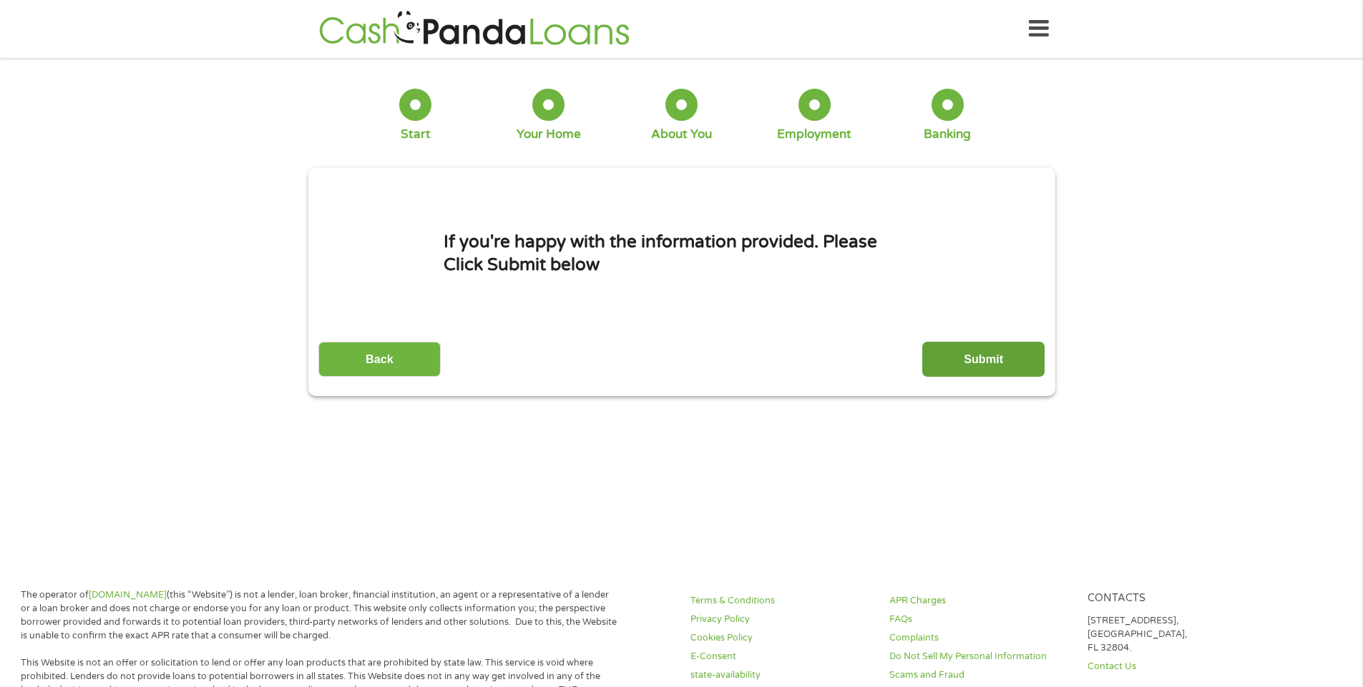
click at [971, 363] on input "Submit" at bounding box center [983, 359] width 122 height 35
